Goal: Find contact information: Find contact information

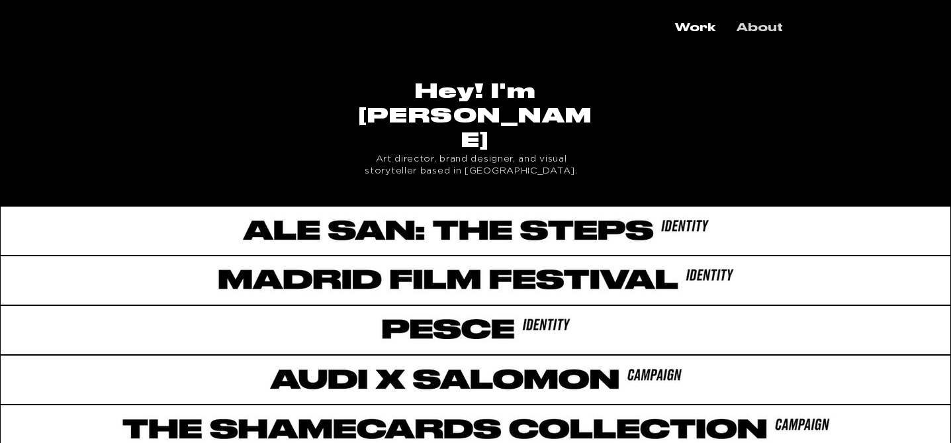
click at [751, 23] on p "About" at bounding box center [760, 28] width 60 height 23
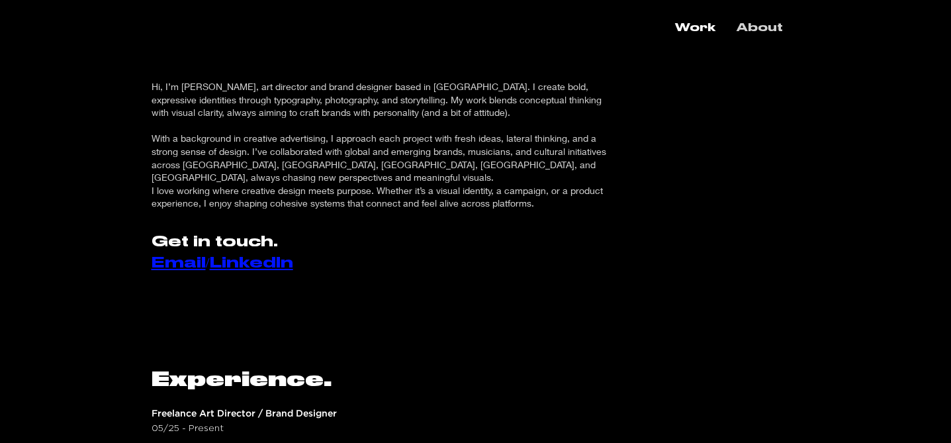
scroll to position [28, 0]
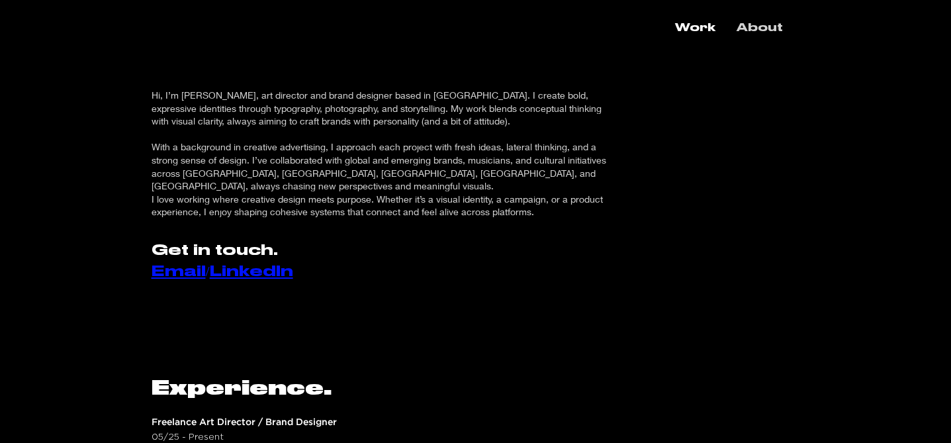
click at [251, 264] on link "LinkedIn" at bounding box center [251, 271] width 83 height 15
click at [687, 26] on p "Work" at bounding box center [695, 28] width 54 height 23
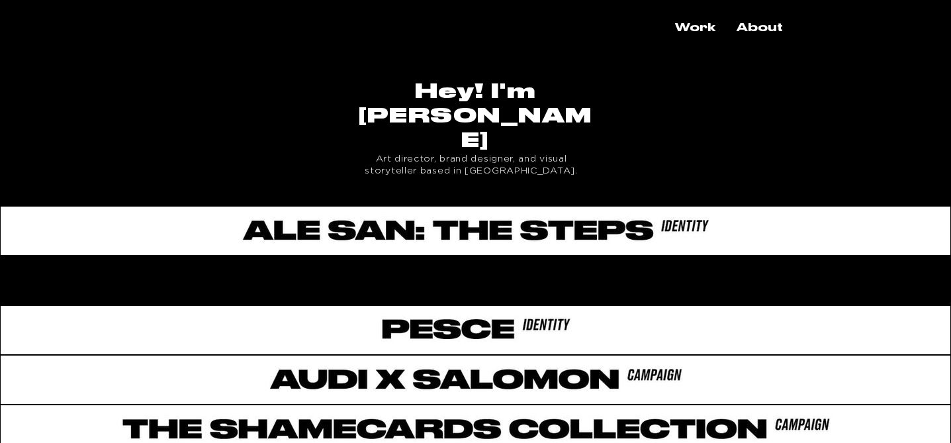
scroll to position [42, 0]
